Goal: Information Seeking & Learning: Learn about a topic

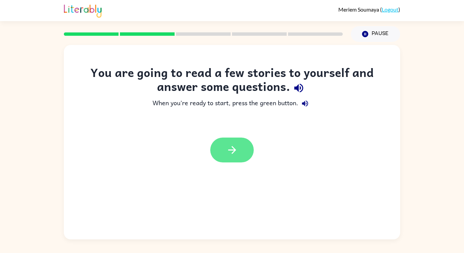
click at [229, 157] on button "button" at bounding box center [232, 149] width 44 height 25
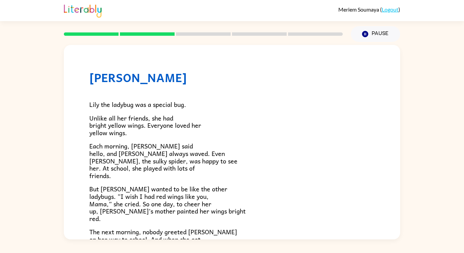
click at [229, 157] on p "Each morning, [PERSON_NAME] said hello, and [PERSON_NAME] always waved. Even [P…" at bounding box center [232, 160] width 286 height 37
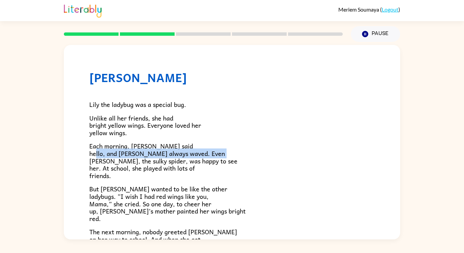
click at [194, 164] on span "Each morning, [PERSON_NAME] said hello, and [PERSON_NAME] always waved. Even [P…" at bounding box center [163, 160] width 148 height 39
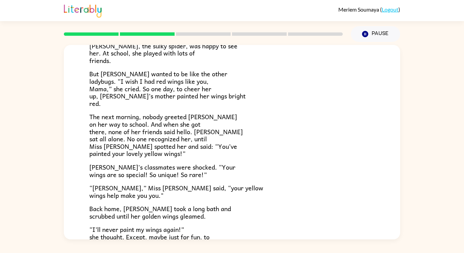
scroll to position [190, 0]
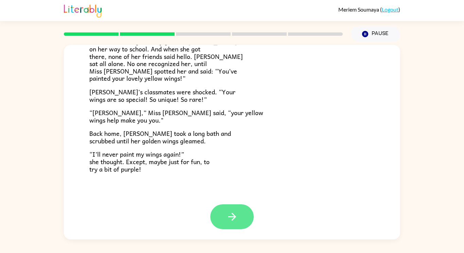
click at [231, 205] on button "button" at bounding box center [232, 216] width 44 height 25
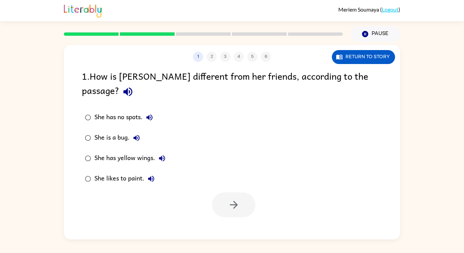
scroll to position [0, 0]
click at [233, 192] on button "button" at bounding box center [234, 204] width 44 height 25
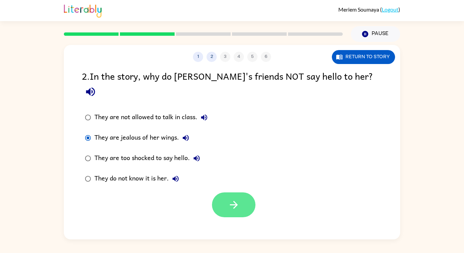
click at [232, 199] on icon "button" at bounding box center [234, 205] width 12 height 12
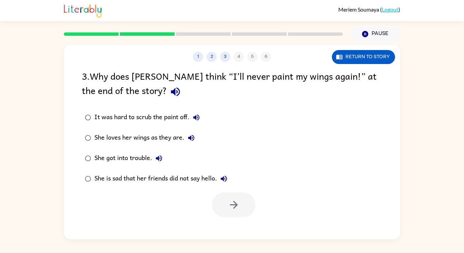
click at [80, 177] on label "She is sad that her friends did not say hello." at bounding box center [156, 178] width 156 height 20
click at [229, 205] on icon "button" at bounding box center [234, 205] width 12 height 12
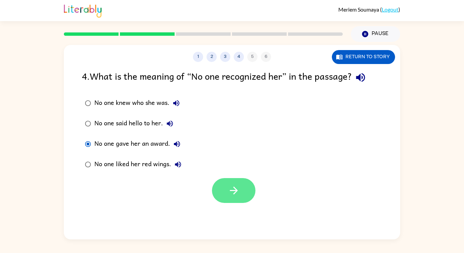
click at [228, 198] on button "button" at bounding box center [234, 190] width 44 height 25
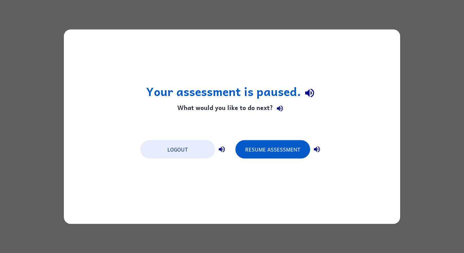
click at [217, 4] on div "Your assessment is paused. What would you like to do next? Logout Resume Assess…" at bounding box center [232, 126] width 464 height 253
